Goal: Find specific page/section: Find specific page/section

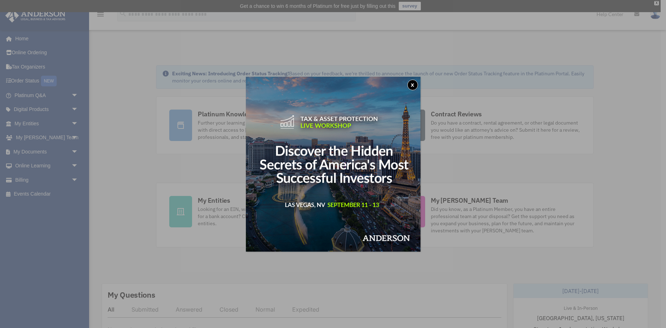
click at [413, 83] on button "x" at bounding box center [412, 84] width 11 height 11
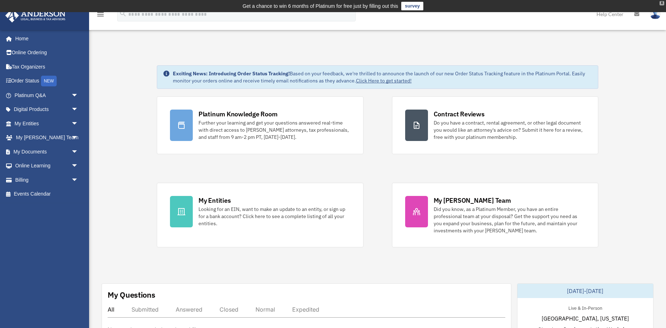
click at [661, 4] on div "X" at bounding box center [662, 3] width 5 height 4
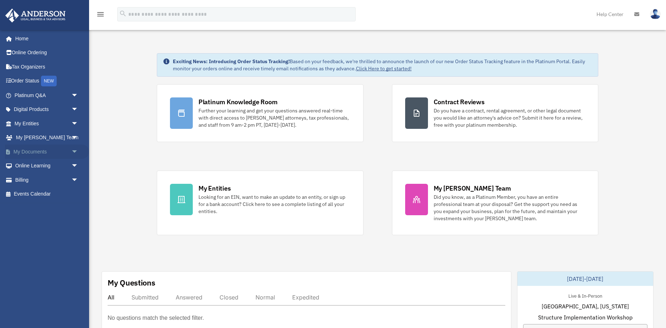
click at [73, 150] on span "arrow_drop_down" at bounding box center [78, 151] width 14 height 15
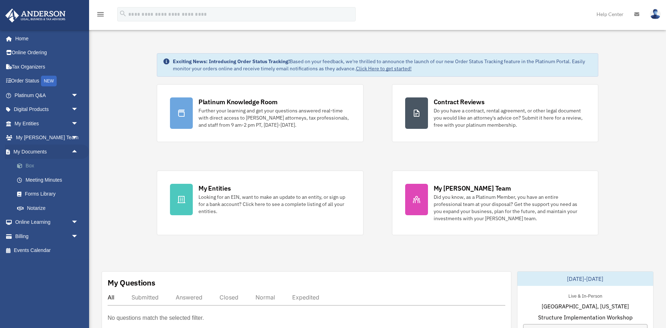
click at [32, 169] on link "Box" at bounding box center [49, 166] width 79 height 14
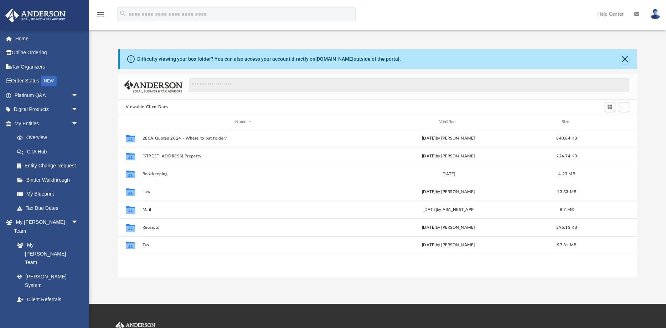
scroll to position [162, 519]
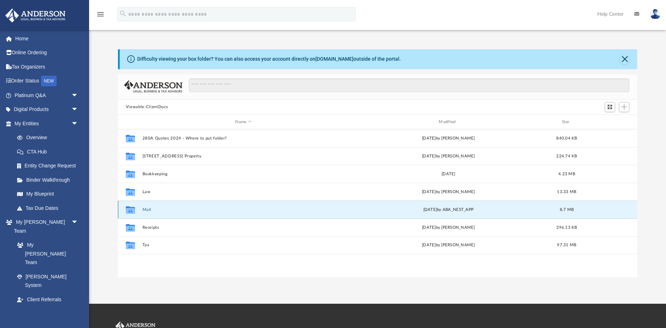
click at [153, 209] on button "Mail" at bounding box center [243, 209] width 202 height 5
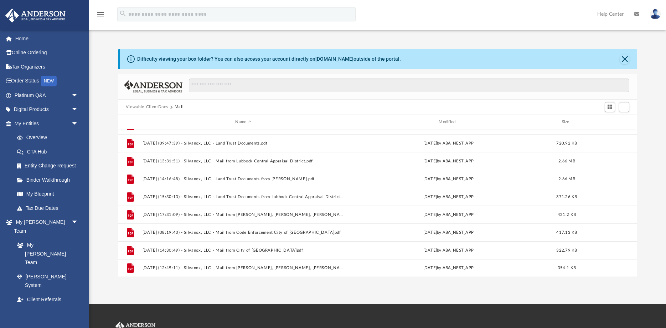
scroll to position [103, 0]
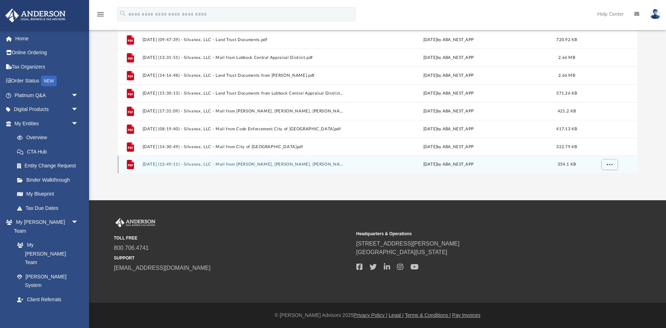
click at [242, 162] on button "[DATE] (12:49:11) - Silvanox, LLC - Mail from [PERSON_NAME], [PERSON_NAME], [PE…" at bounding box center [243, 164] width 202 height 5
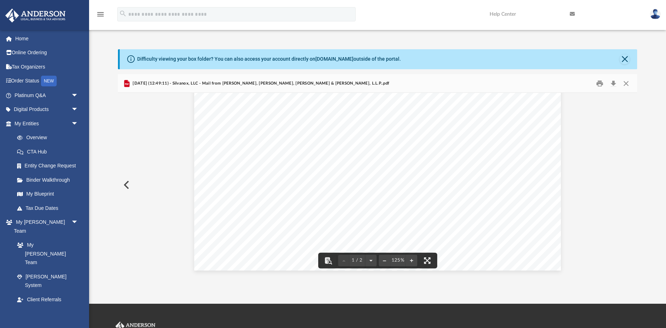
scroll to position [296, 0]
click at [126, 185] on button "Preview" at bounding box center [126, 185] width 16 height 20
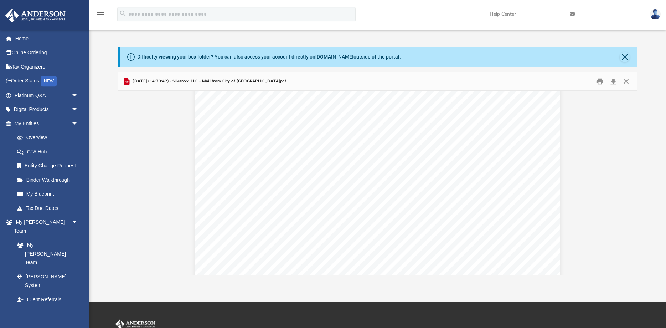
scroll to position [20, 0]
